Goal: Information Seeking & Learning: Check status

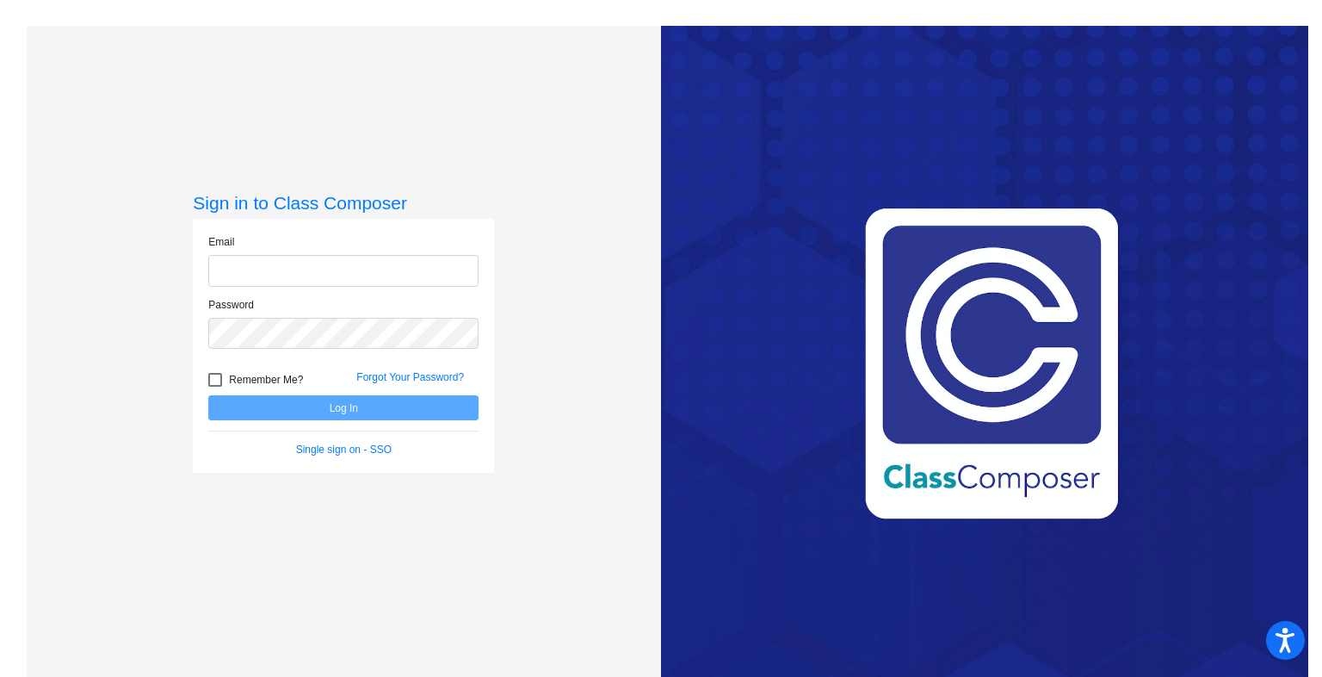
type input "[EMAIL_ADDRESS][PERSON_NAME][DOMAIN_NAME]"
click at [394, 411] on button "Log In" at bounding box center [343, 407] width 270 height 25
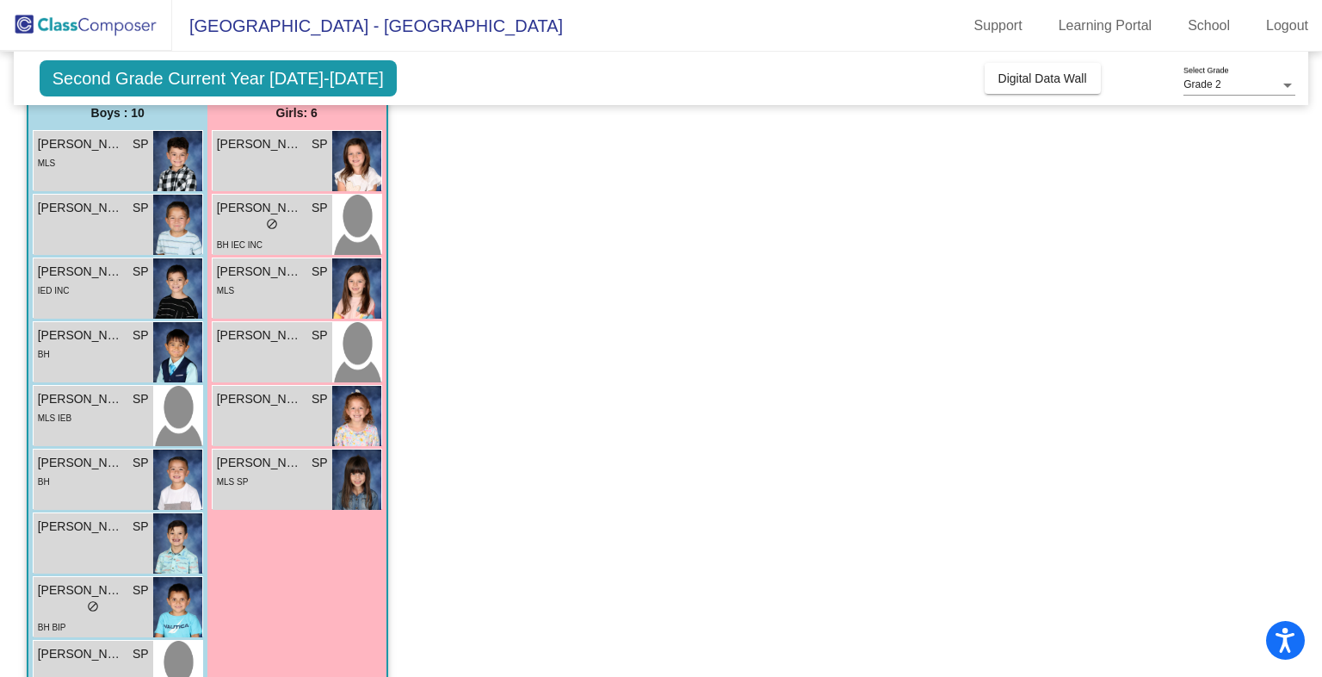
scroll to position [145, 0]
click at [102, 297] on div "IED INC" at bounding box center [93, 290] width 111 height 18
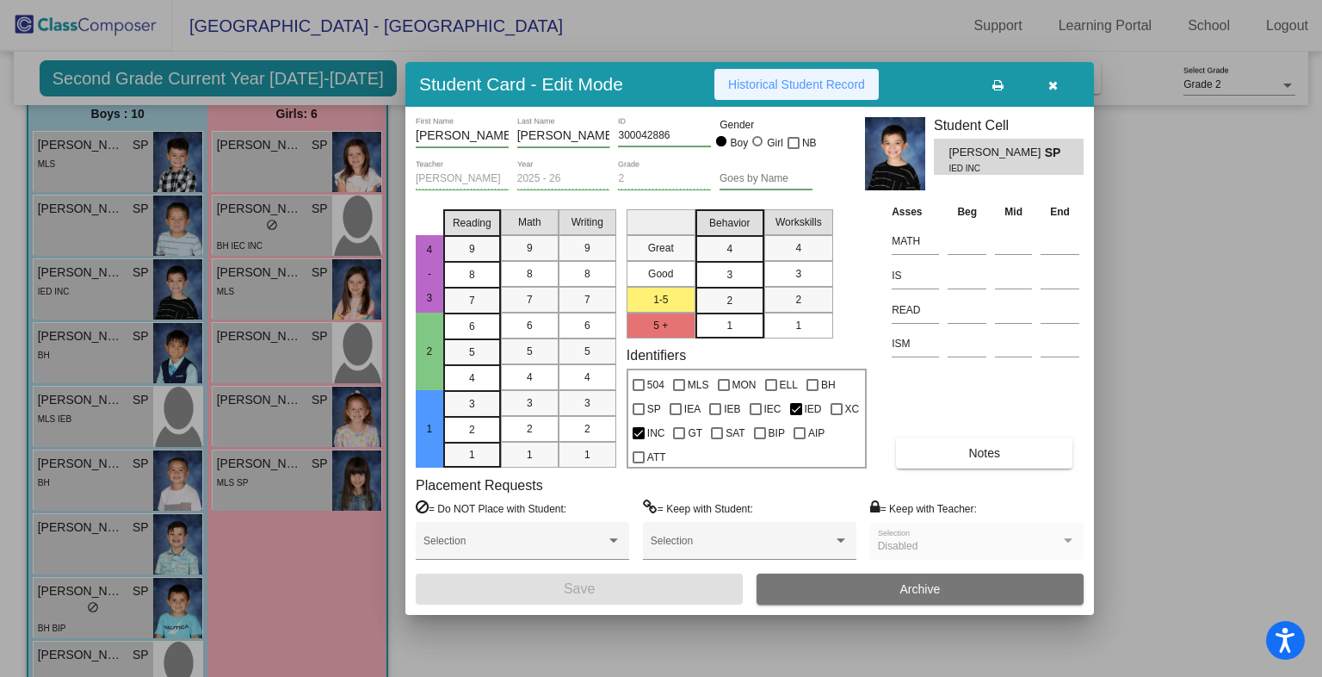
click at [787, 83] on span "Historical Student Record" at bounding box center [796, 84] width 137 height 14
click at [1051, 87] on icon "button" at bounding box center [1052, 85] width 9 height 12
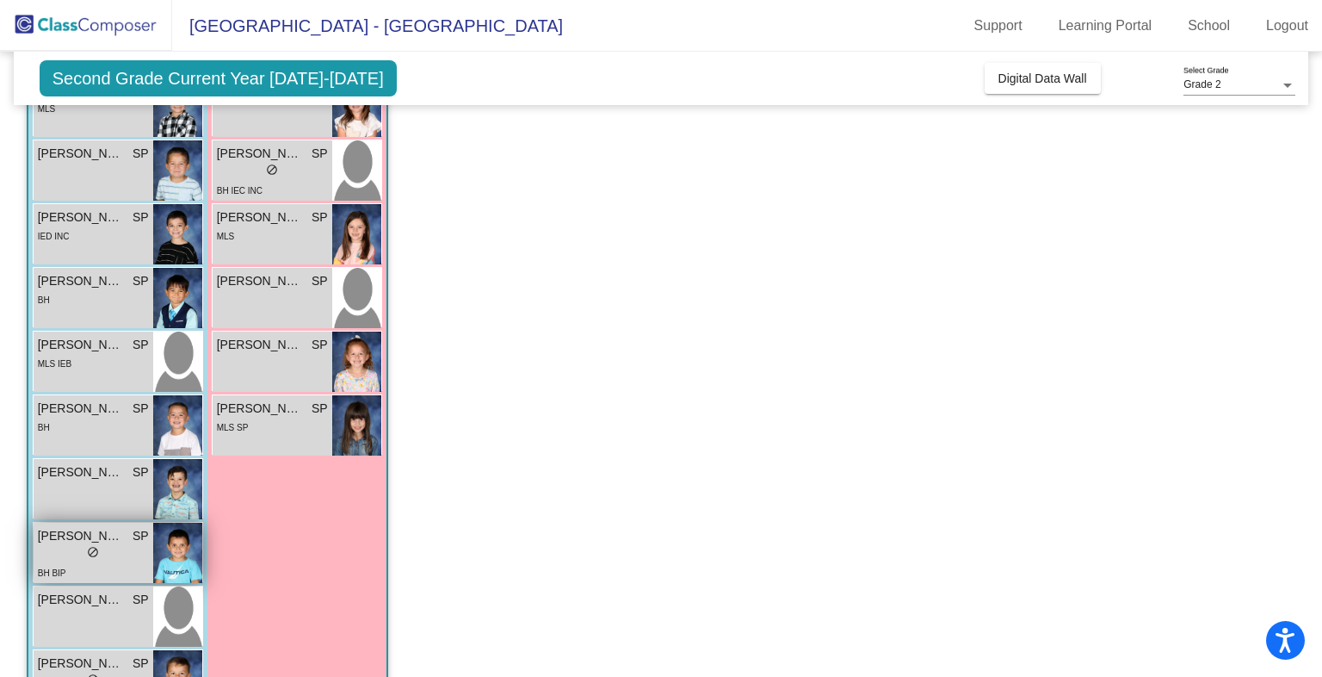
scroll to position [263, 0]
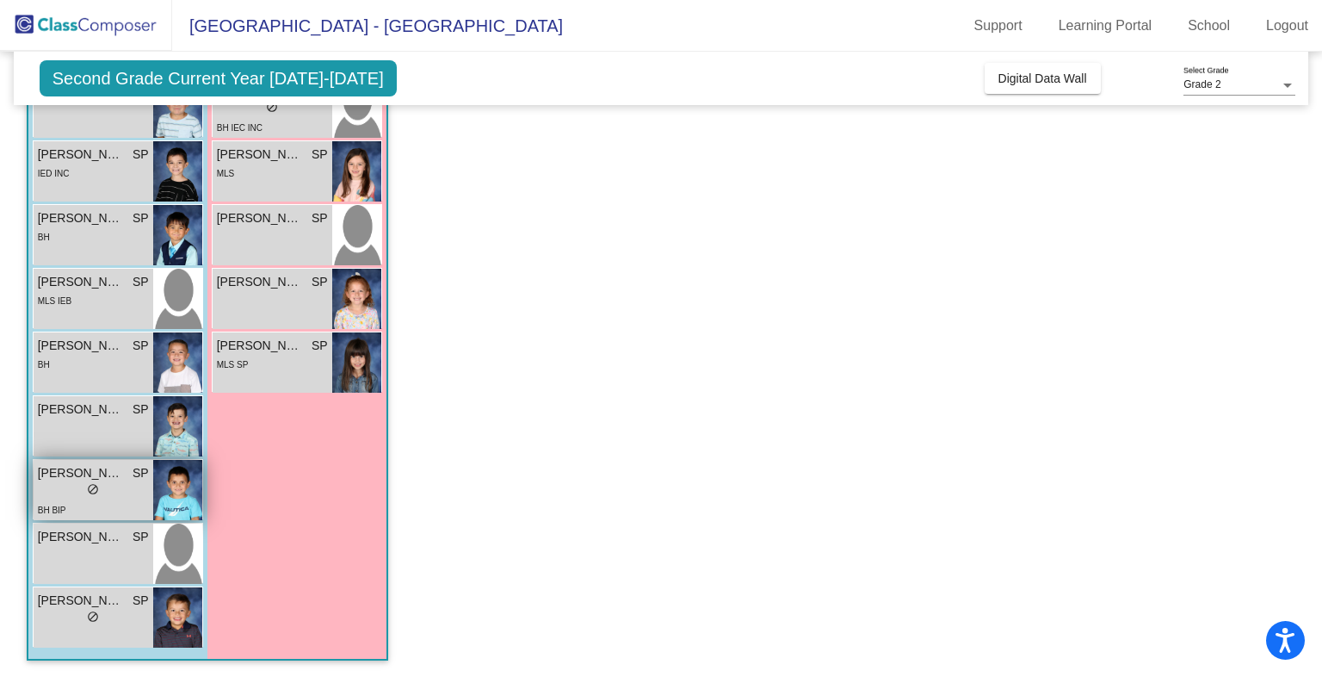
click at [69, 479] on span "[PERSON_NAME]" at bounding box center [81, 473] width 86 height 18
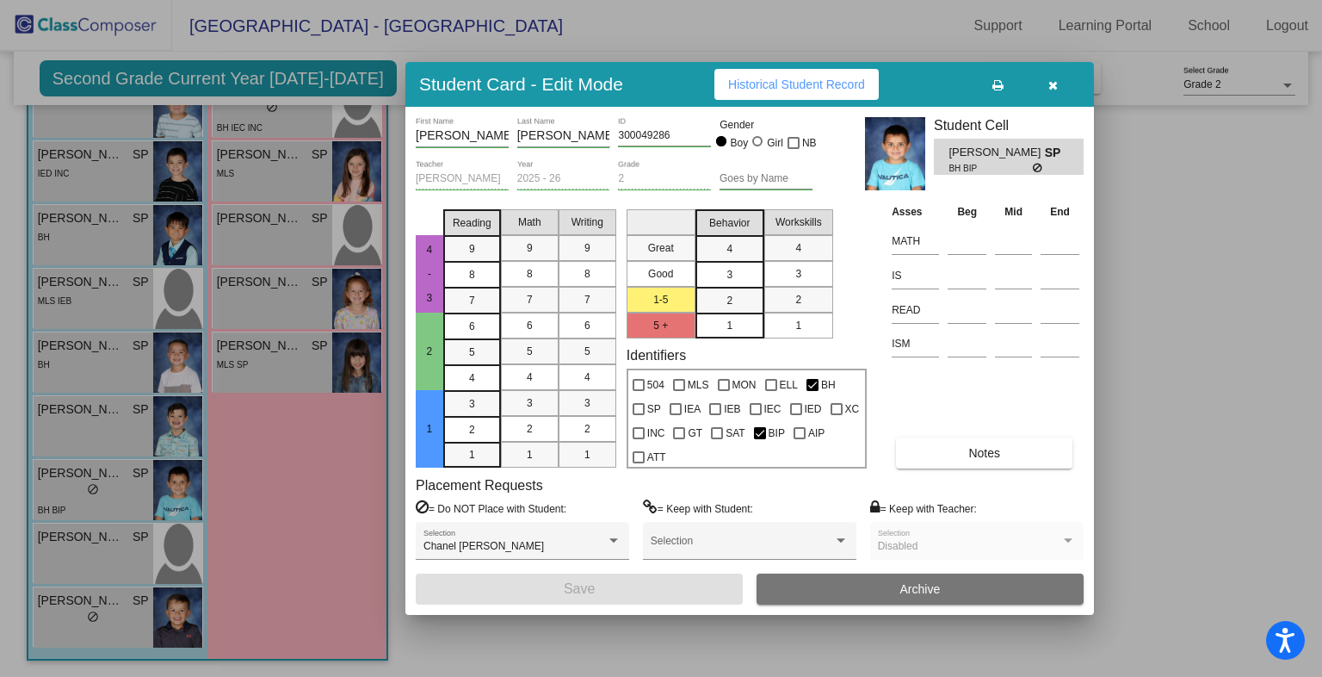
click at [1060, 84] on button "button" at bounding box center [1052, 84] width 55 height 31
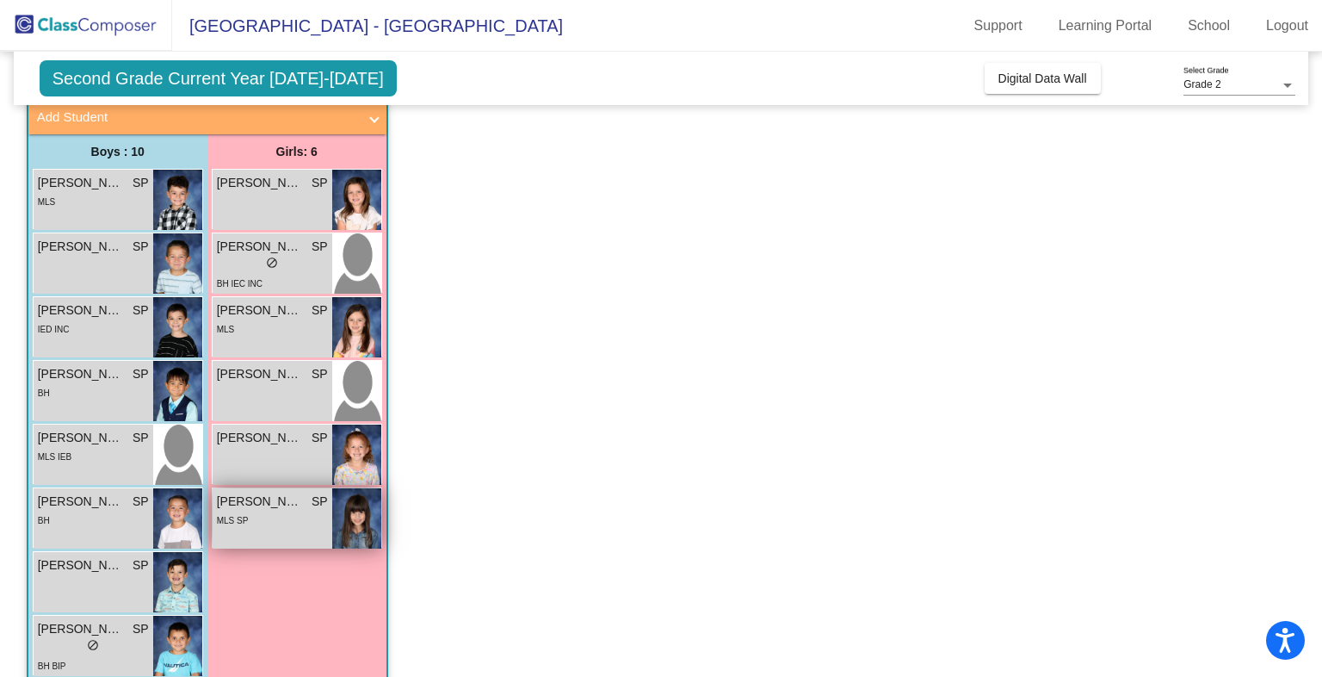
scroll to position [107, 0]
